Goal: Check status: Check status

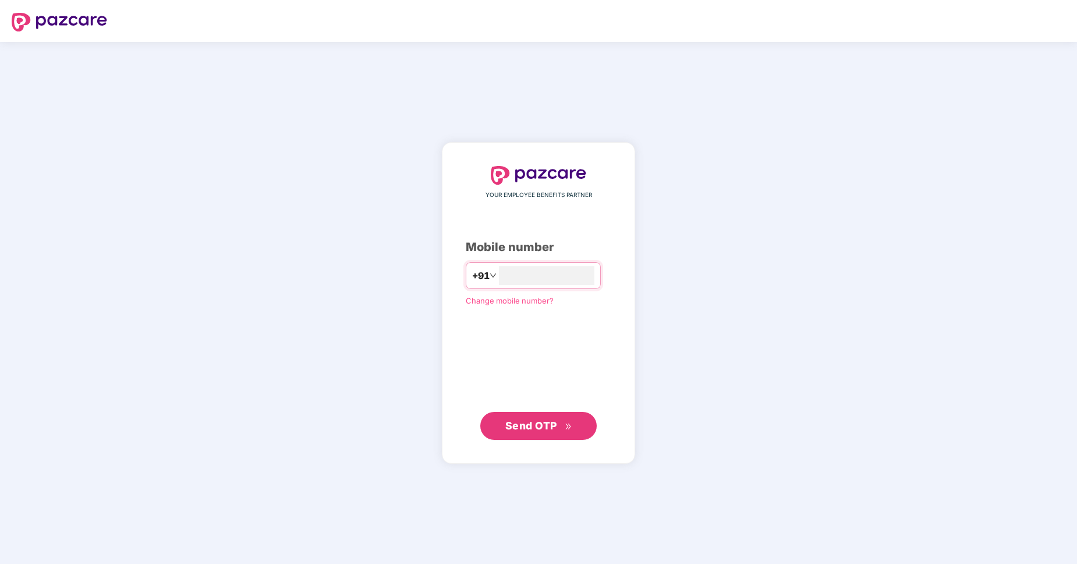
type input "**********"
click at [536, 433] on span "Send OTP" at bounding box center [538, 425] width 67 height 16
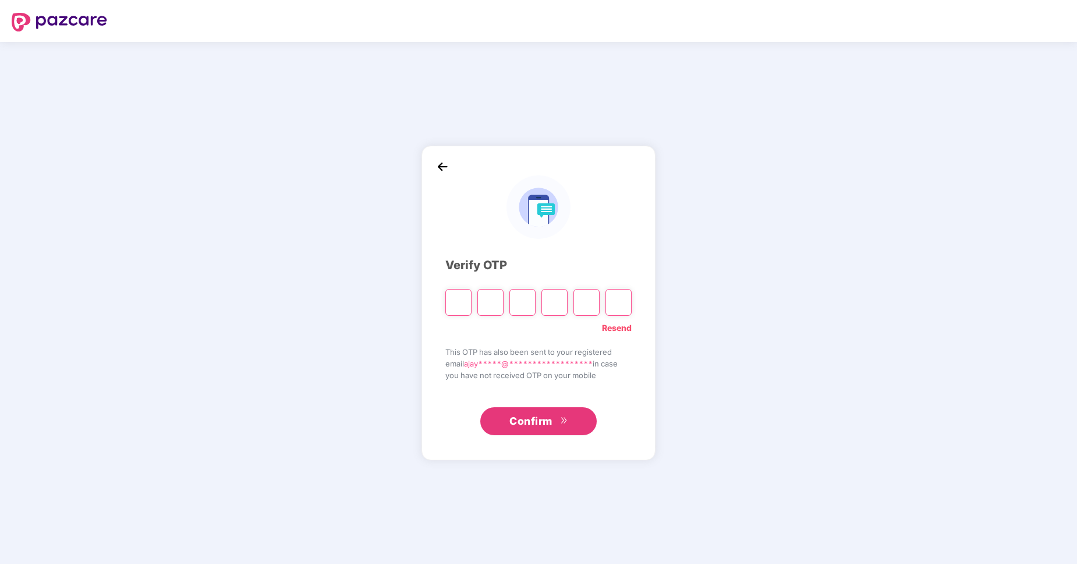
type input "*"
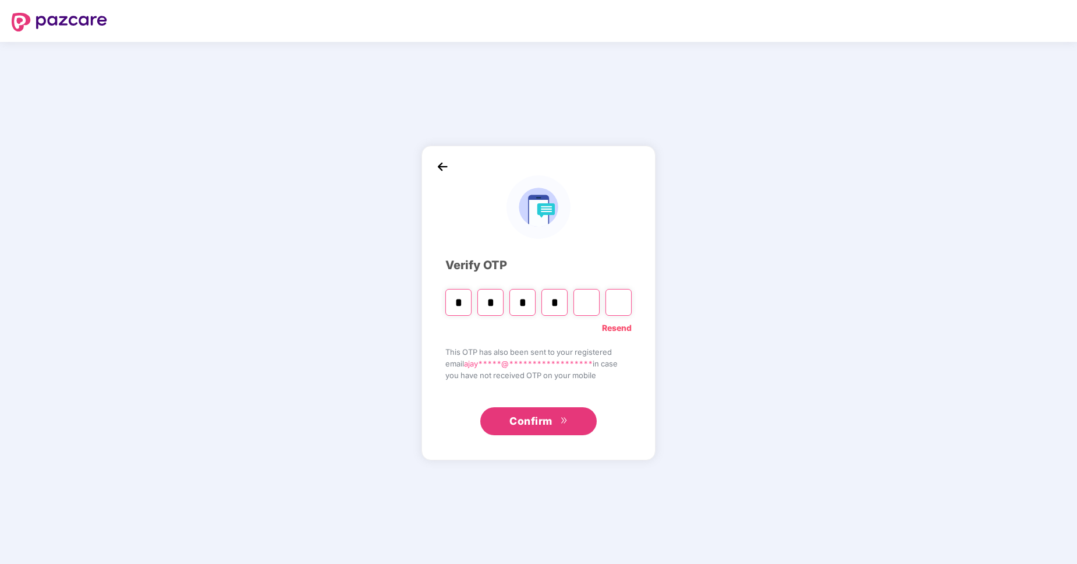
type input "*"
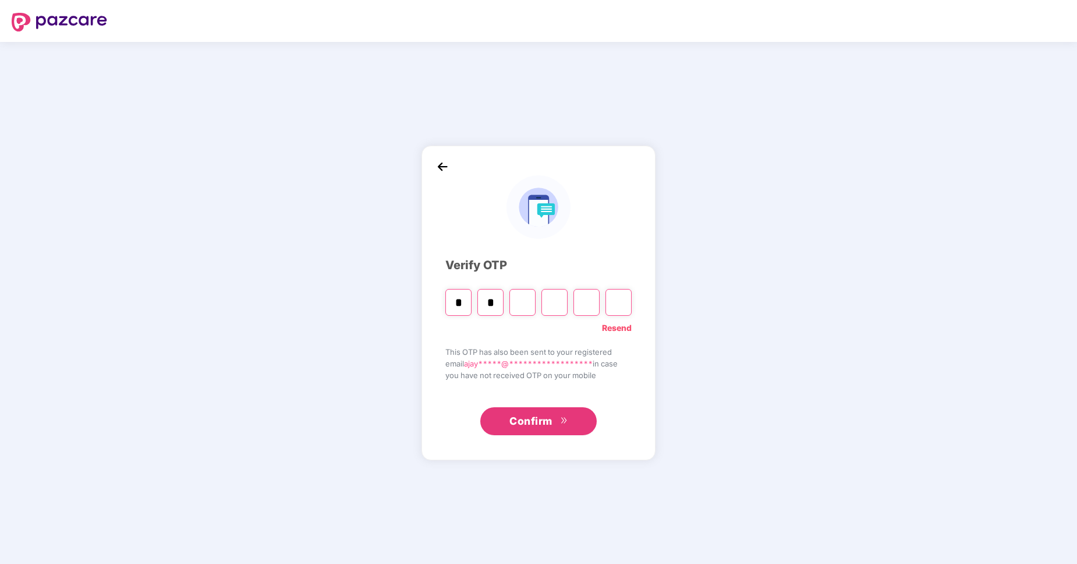
type input "*"
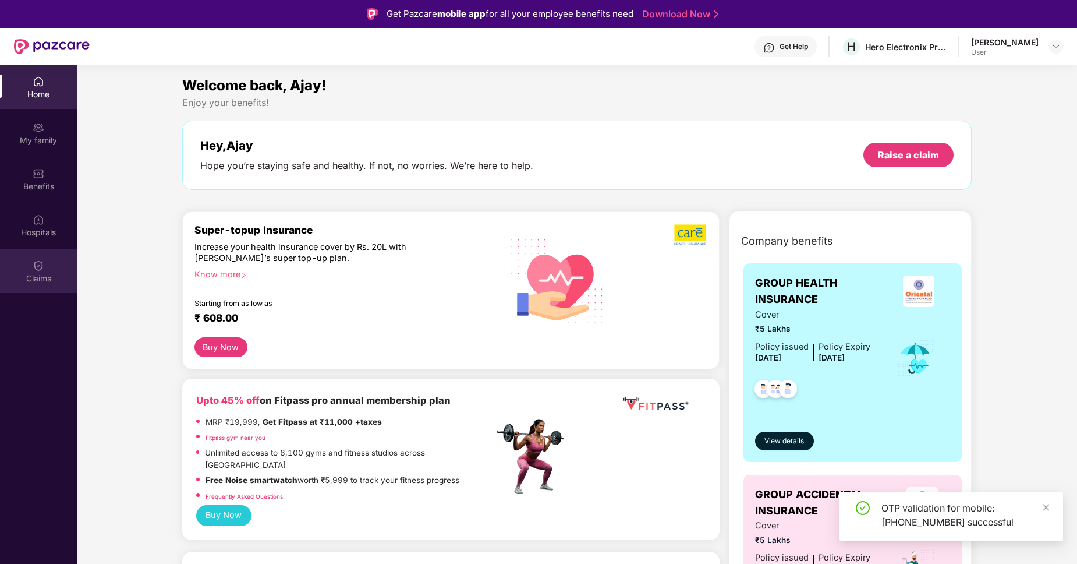
click at [50, 282] on div "Claims" at bounding box center [38, 279] width 77 height 12
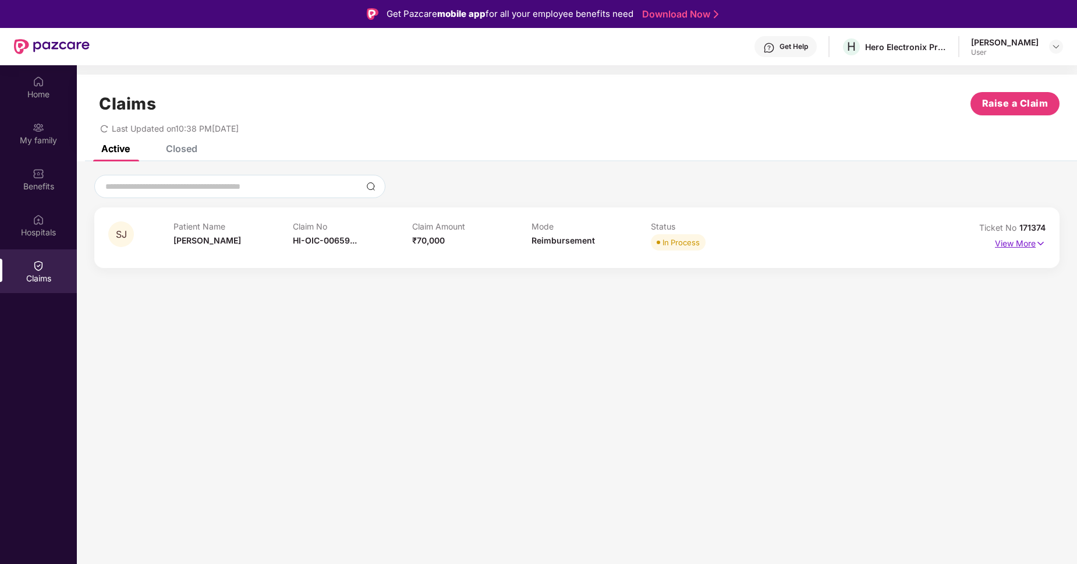
click at [1018, 248] on p "View More" at bounding box center [1020, 242] width 51 height 16
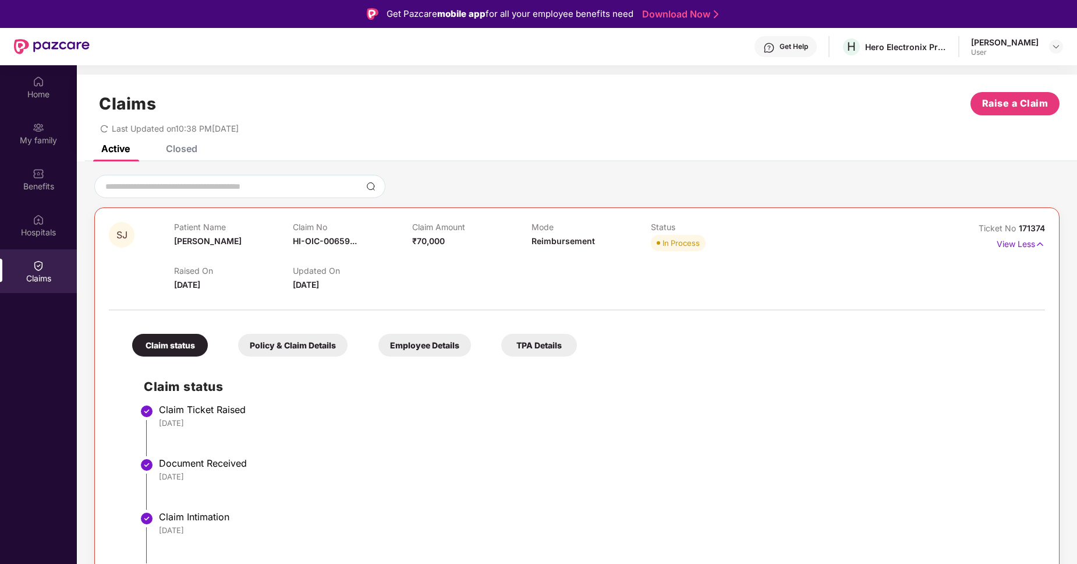
click at [785, 47] on div "Get Help" at bounding box center [794, 46] width 29 height 9
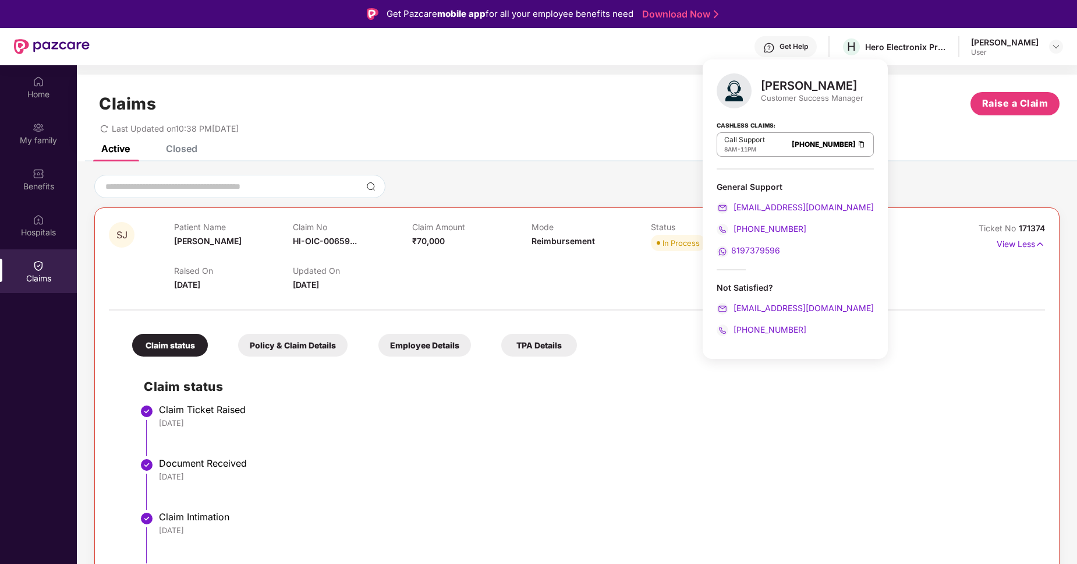
click at [748, 251] on span "8197379596" at bounding box center [755, 250] width 49 height 10
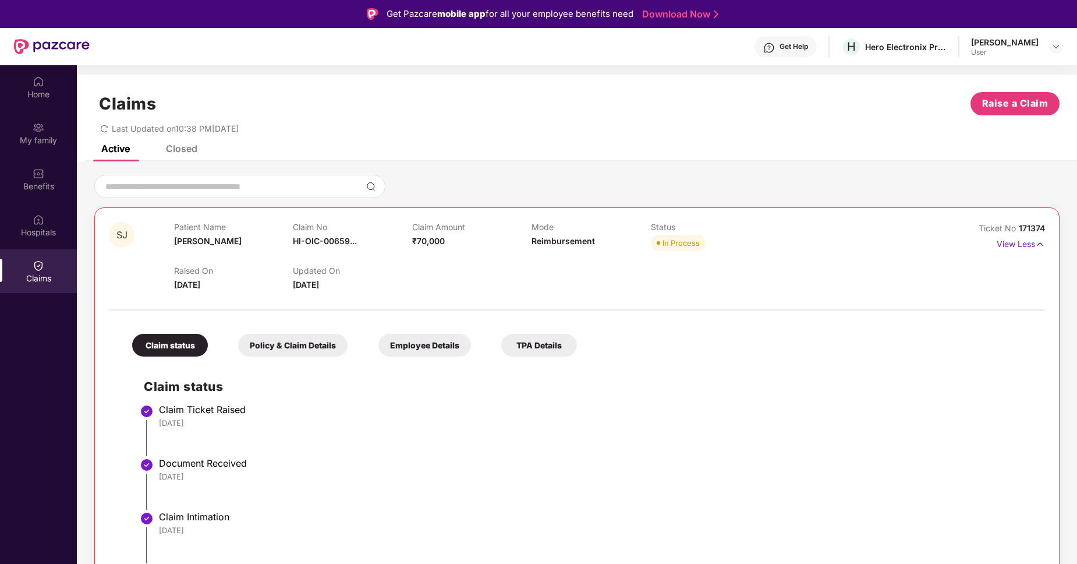
click at [880, 537] on li "Claim Intimation [DATE]" at bounding box center [589, 542] width 890 height 54
click at [1034, 224] on span "171374" at bounding box center [1032, 228] width 26 height 10
click at [585, 109] on div "Claims Raise a Claim" at bounding box center [576, 103] width 965 height 23
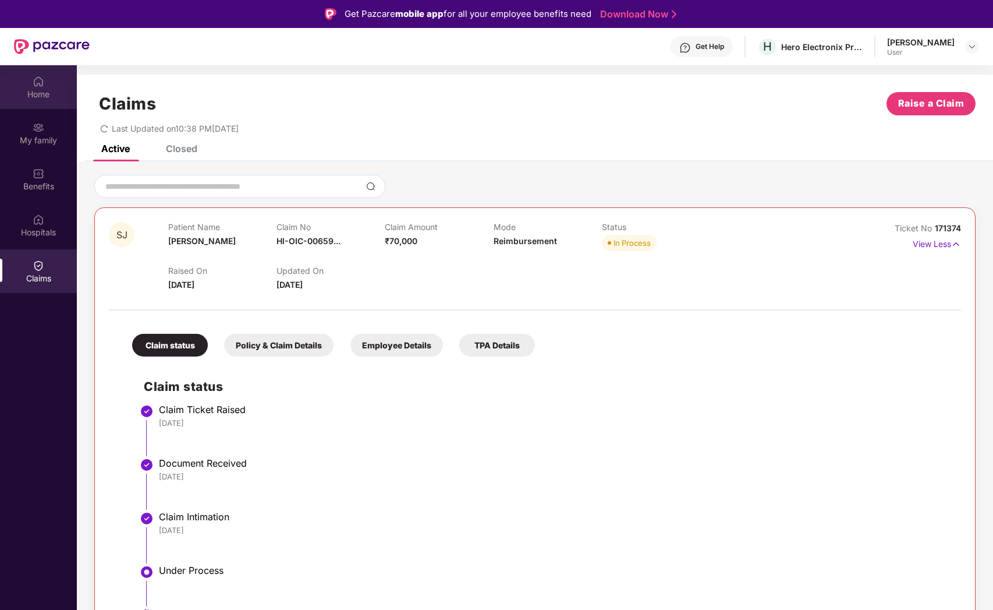
click at [44, 96] on div "Home" at bounding box center [38, 95] width 77 height 12
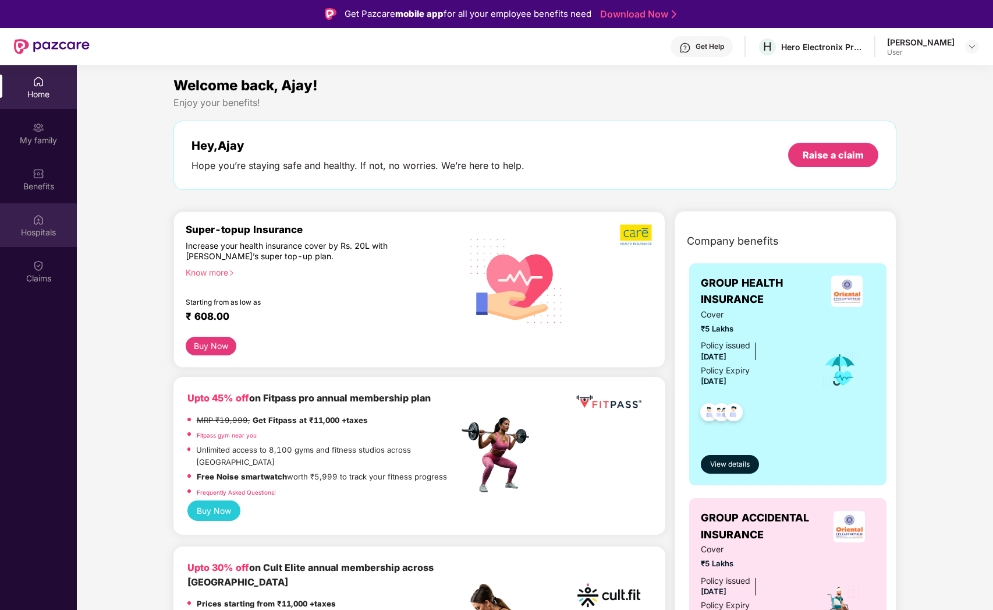
click at [37, 230] on div "Hospitals" at bounding box center [38, 233] width 77 height 12
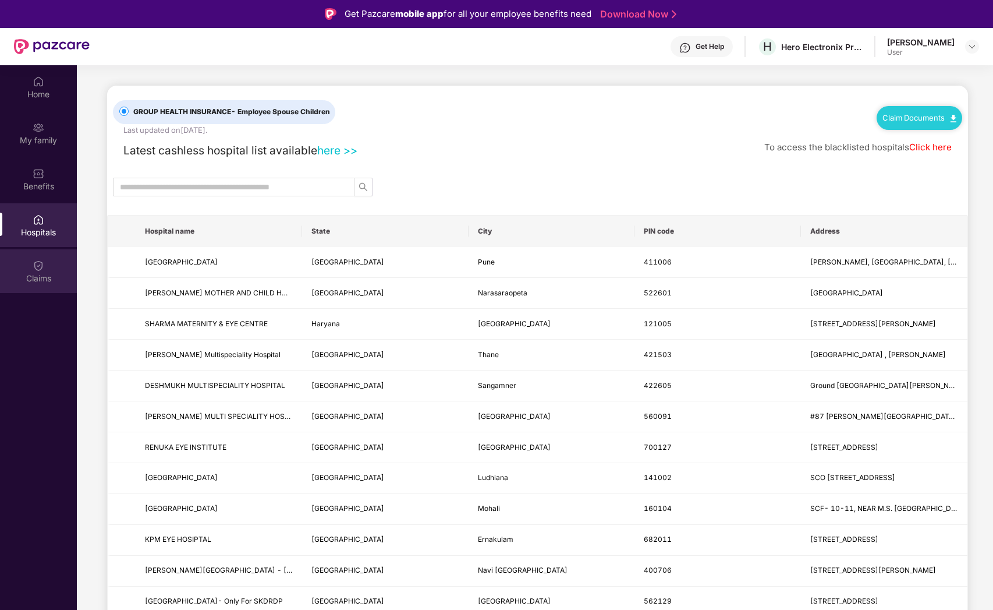
click at [33, 280] on div "Claims" at bounding box center [38, 279] width 77 height 12
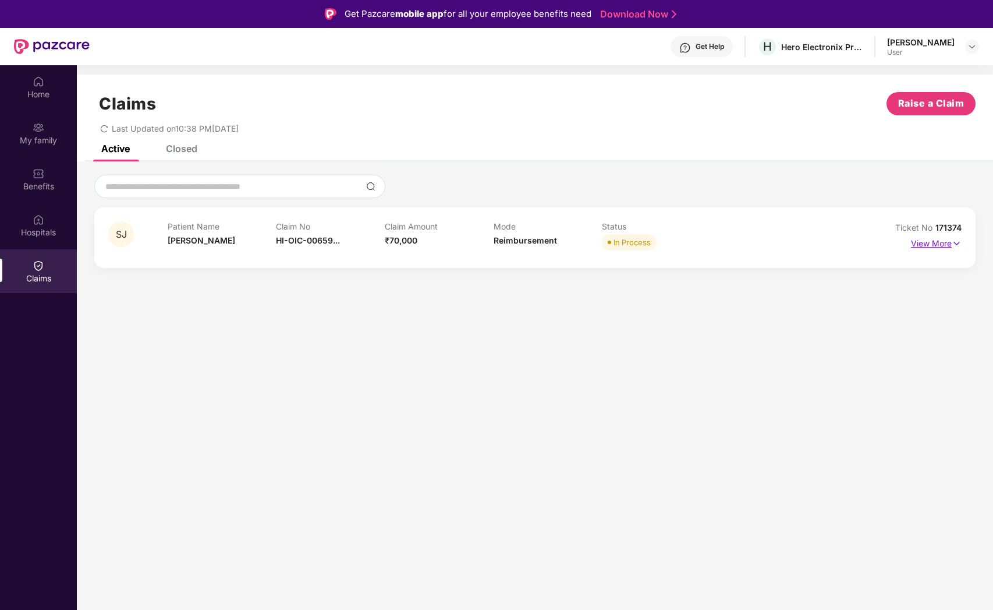
click at [914, 250] on div "View More" at bounding box center [936, 243] width 51 height 19
click at [919, 244] on p "View More" at bounding box center [936, 242] width 51 height 16
